Goal: Task Accomplishment & Management: Use online tool/utility

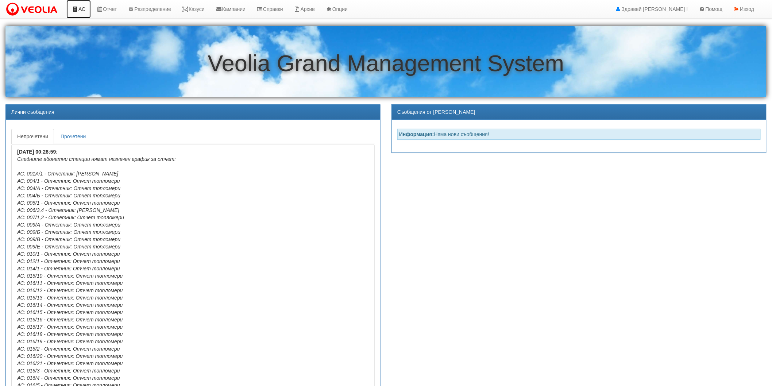
click at [85, 9] on link "АС" at bounding box center [78, 9] width 24 height 18
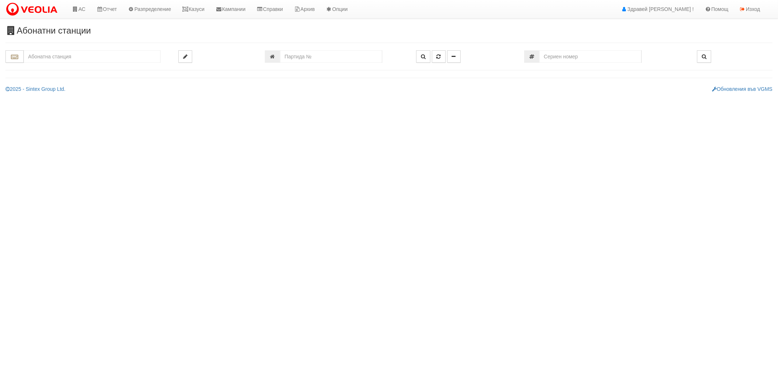
click at [81, 58] on input "text" at bounding box center [92, 56] width 137 height 12
type input "226"
click at [305, 55] on input "number" at bounding box center [331, 56] width 102 height 12
type input "25678"
type input "226/1 - "ВЕОЛИЯ ЕНЕРДЖИ ВАРНА " ЕАД"
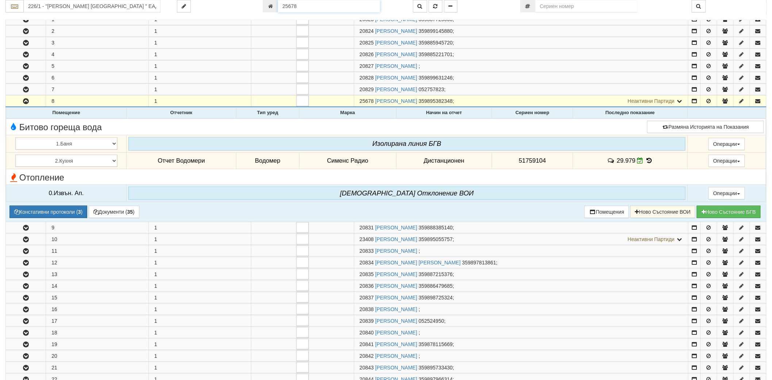
scroll to position [145, 0]
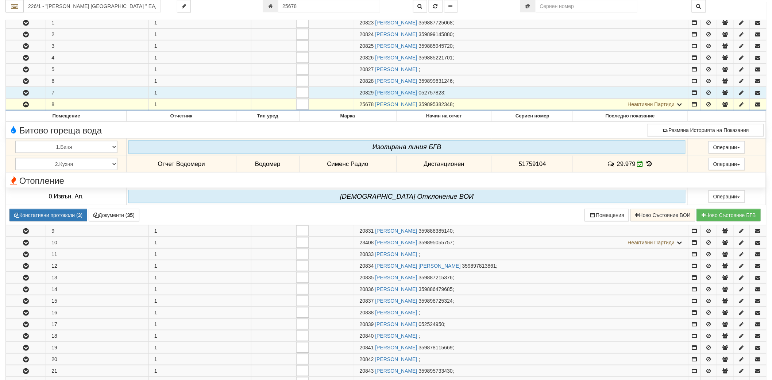
click at [24, 92] on icon "button" at bounding box center [26, 93] width 9 height 5
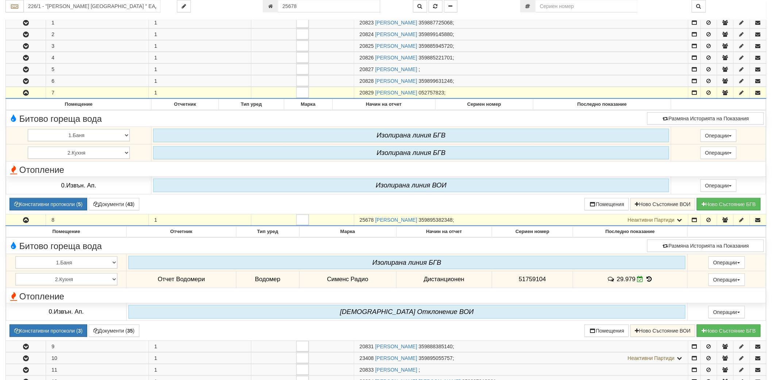
click at [24, 92] on icon "button" at bounding box center [26, 93] width 9 height 5
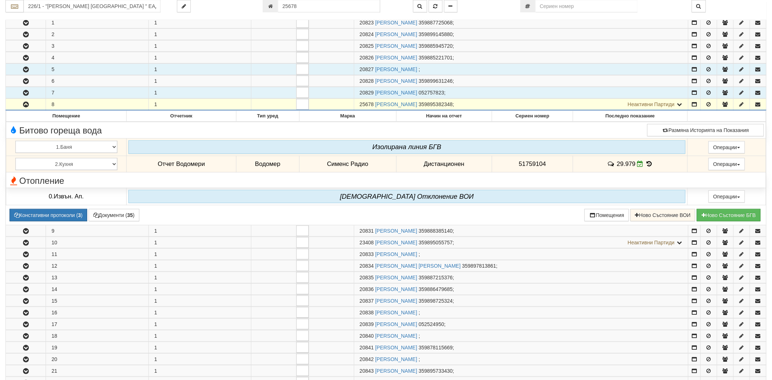
click at [29, 64] on button "button" at bounding box center [26, 69] width 40 height 11
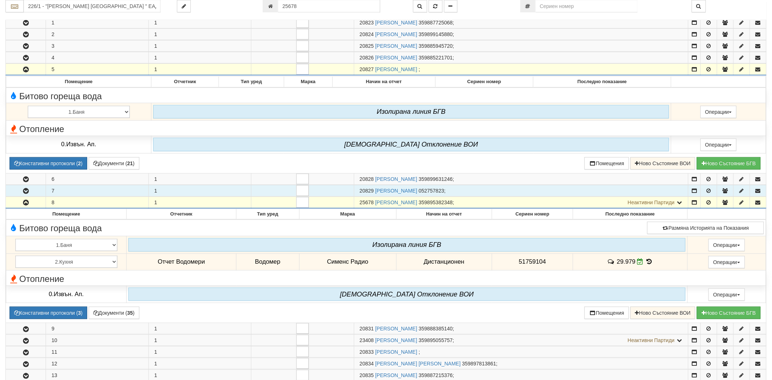
click at [29, 64] on button "button" at bounding box center [26, 69] width 40 height 11
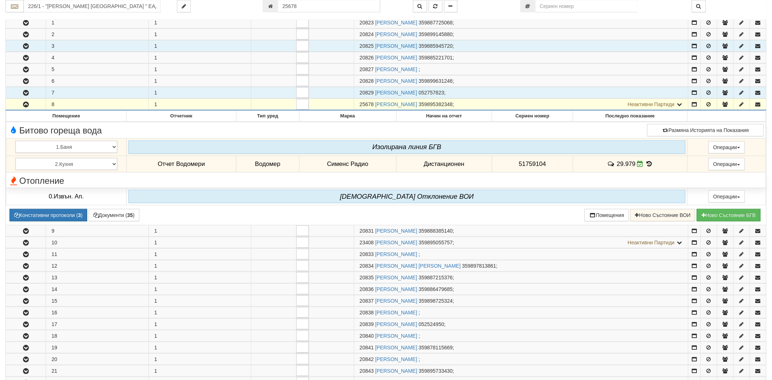
click at [26, 49] on button "button" at bounding box center [26, 46] width 40 height 11
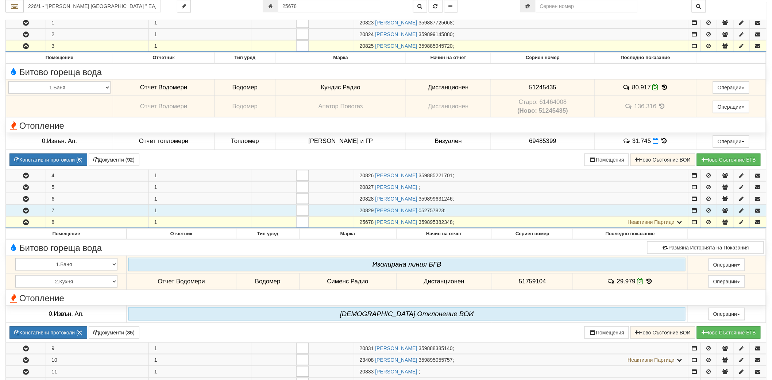
click at [23, 48] on icon "button" at bounding box center [26, 46] width 9 height 5
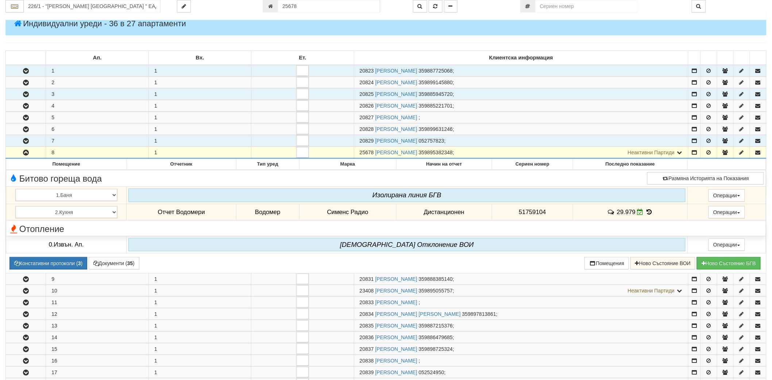
scroll to position [81, 0]
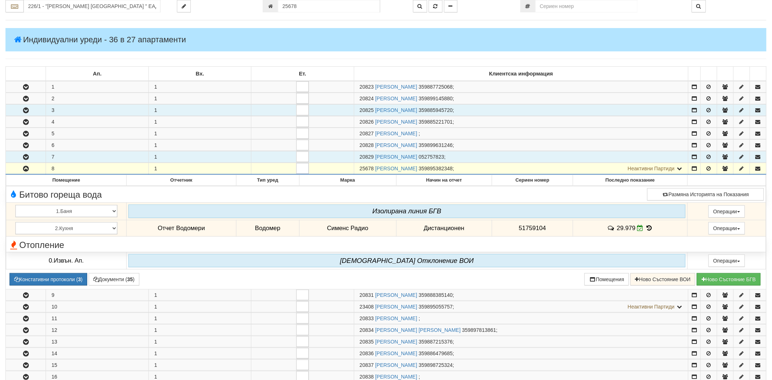
click at [29, 153] on button "button" at bounding box center [26, 156] width 40 height 11
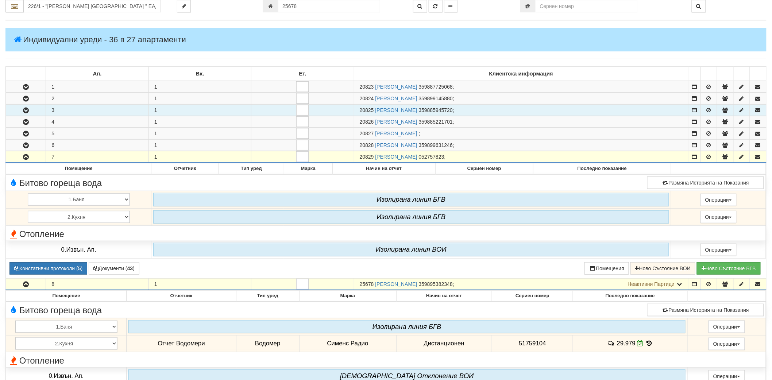
click at [30, 161] on button "button" at bounding box center [26, 156] width 40 height 11
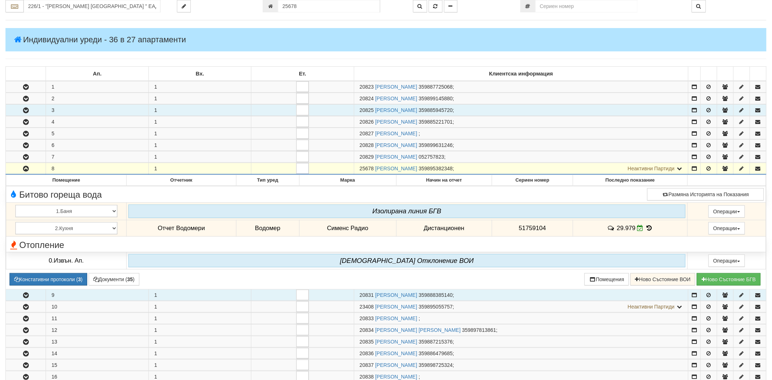
click at [26, 298] on icon "button" at bounding box center [26, 295] width 9 height 5
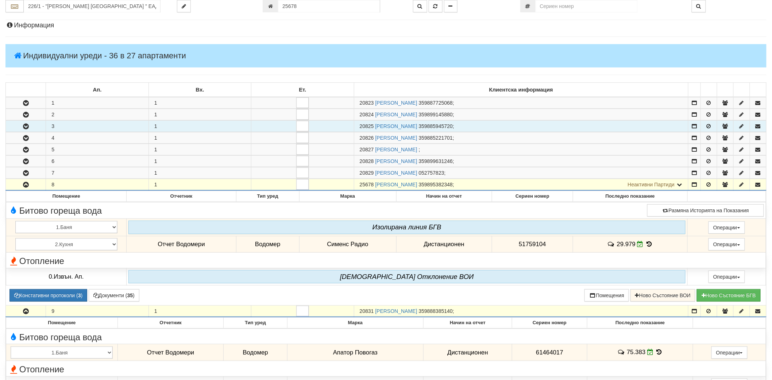
scroll to position [0, 0]
